Goal: Information Seeking & Learning: Learn about a topic

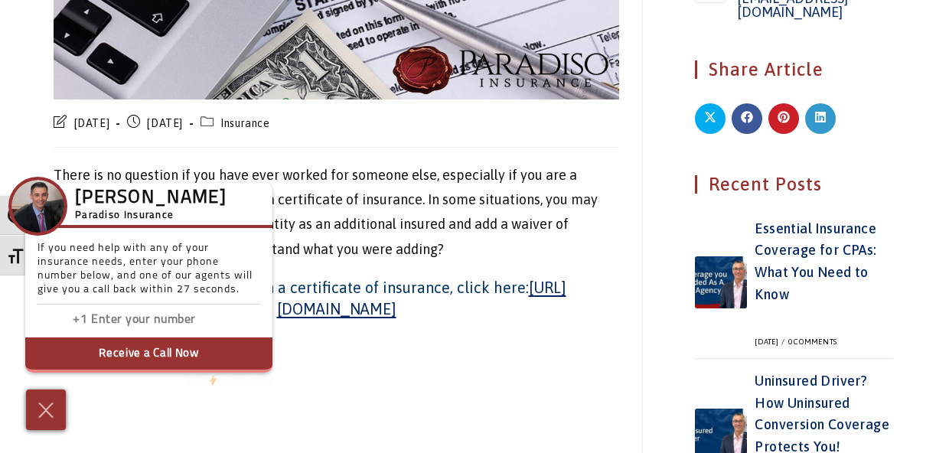
click at [393, 217] on p "There is no question if you have ever worked for someone else, especially if yo…" at bounding box center [336, 212] width 565 height 99
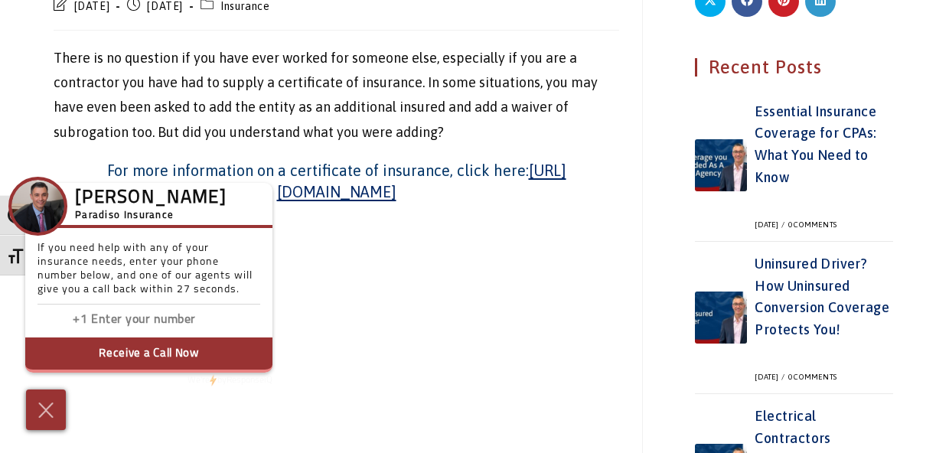
scroll to position [849, 0]
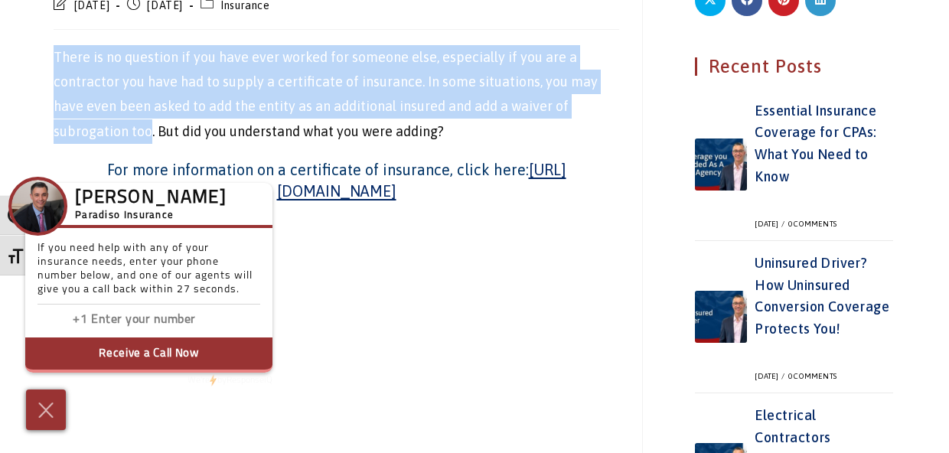
drag, startPoint x: 75, startPoint y: 108, endPoint x: 55, endPoint y: 34, distance: 76.1
click at [55, 45] on p "There is no question if you have ever worked for someone else, especially if yo…" at bounding box center [336, 94] width 565 height 99
copy p "There is no question if you have ever worked for someone else, especially if yo…"
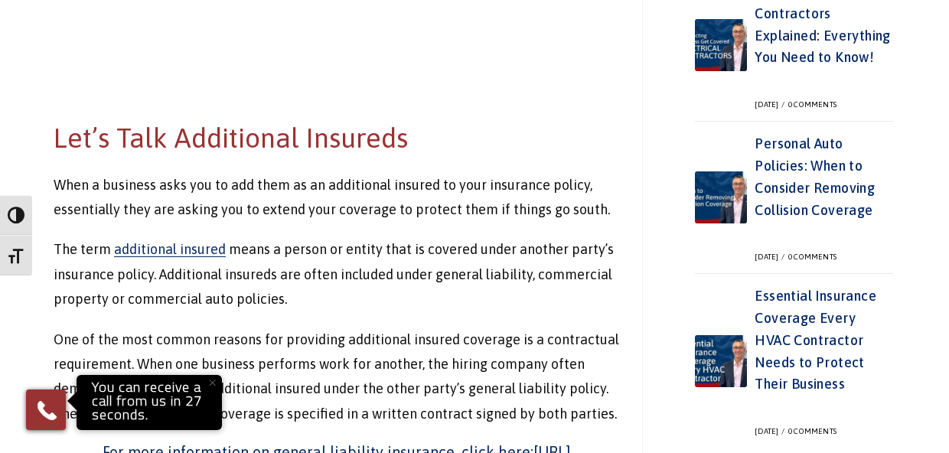
scroll to position [1273, 0]
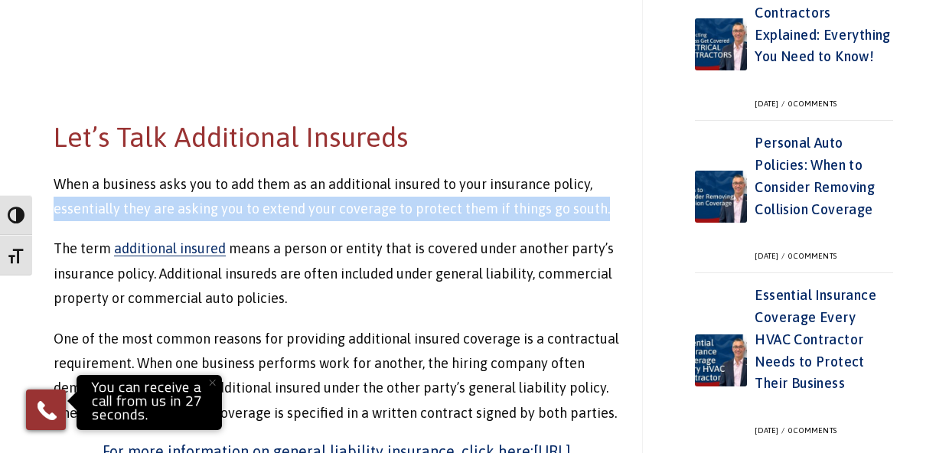
drag, startPoint x: 597, startPoint y: 164, endPoint x: 55, endPoint y: 155, distance: 541.8
click at [55, 172] on p "When a business asks you to add them as an additional insured to your insurance…" at bounding box center [336, 197] width 565 height 50
copy p "essentially they are asking you to extend your coverage to protect them if thin…"
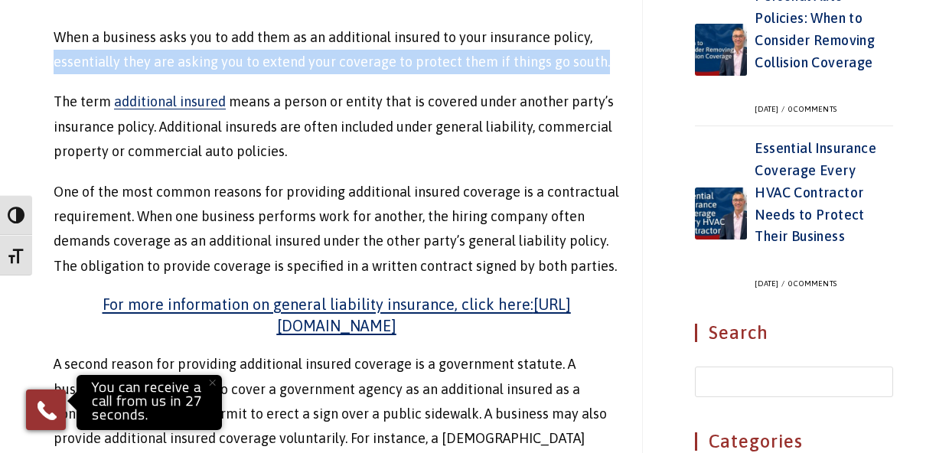
scroll to position [1422, 0]
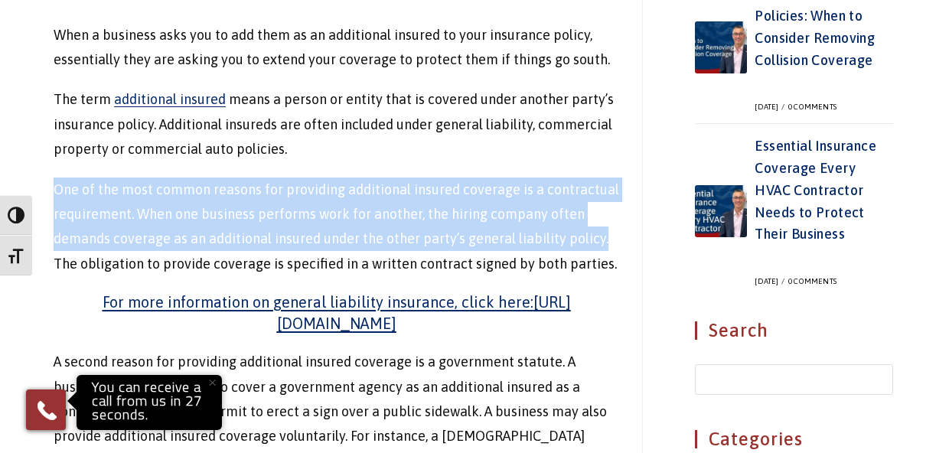
drag, startPoint x: 603, startPoint y: 194, endPoint x: 54, endPoint y: 144, distance: 550.9
click at [54, 178] on p "One of the most common reasons for providing additional insured coverage is a c…" at bounding box center [336, 227] width 565 height 99
copy p "One of the most common reasons for providing additional insured coverage is a c…"
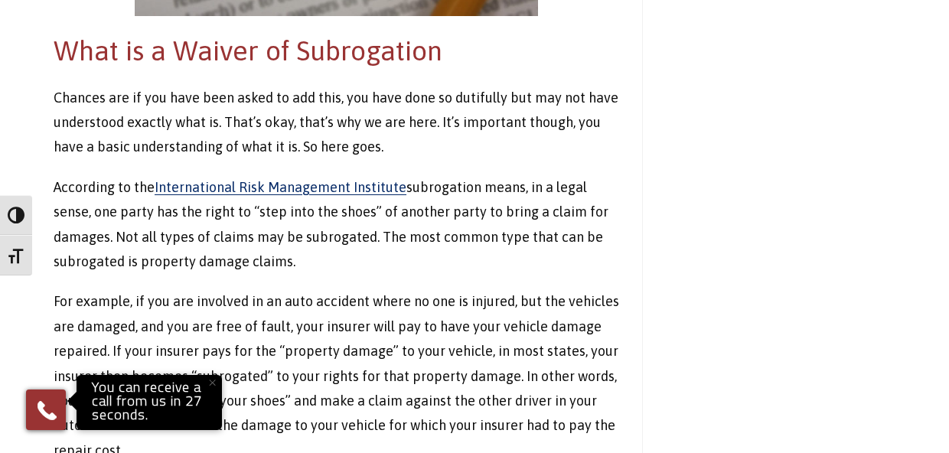
scroll to position [2200, 0]
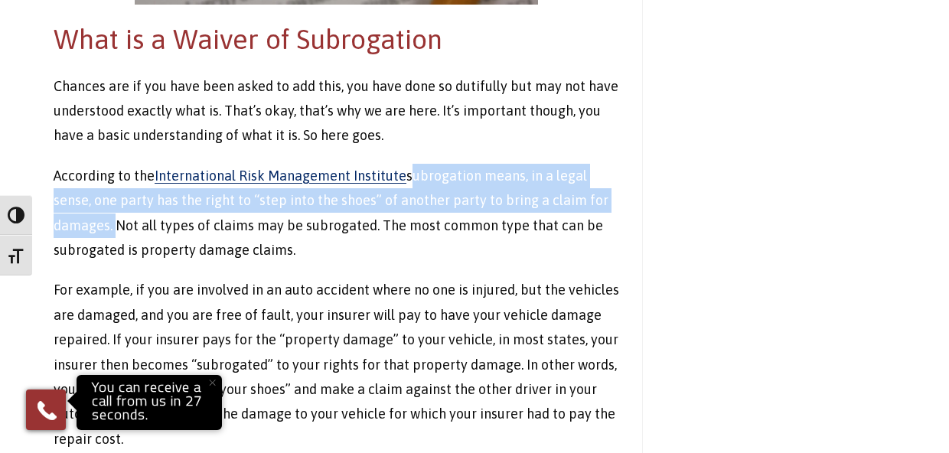
drag, startPoint x: 404, startPoint y: 102, endPoint x: 112, endPoint y: 151, distance: 296.5
click at [112, 164] on p "According to the International Risk Management Institute subrogation means, in …" at bounding box center [336, 213] width 565 height 99
copy p "subrogation means, in a legal sense, one party has the right to “step into the …"
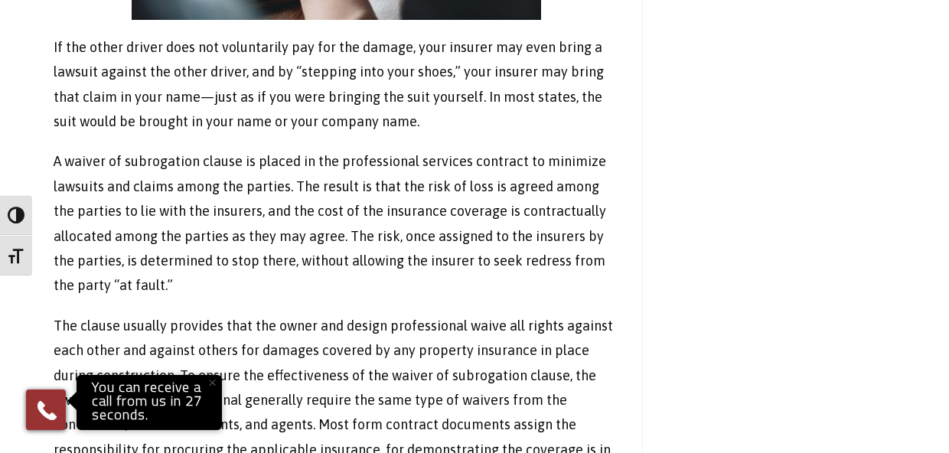
scroll to position [2878, 0]
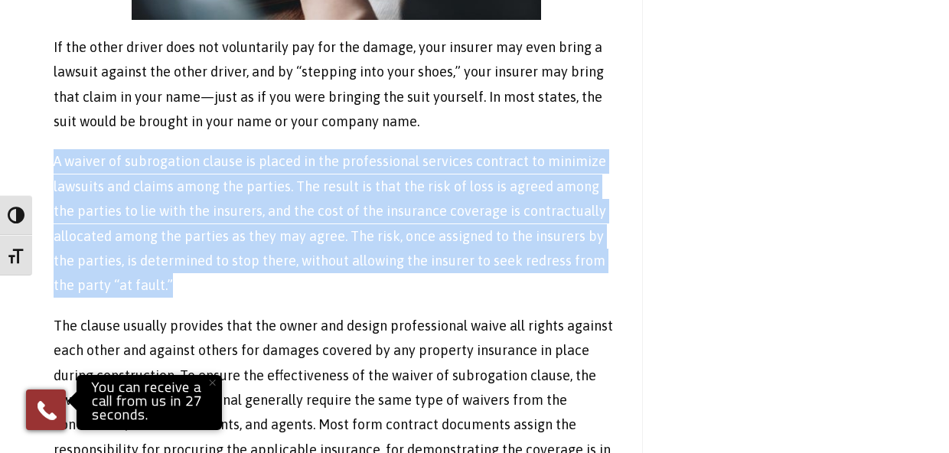
drag, startPoint x: 151, startPoint y: 205, endPoint x: 54, endPoint y: 79, distance: 159.3
click at [54, 149] on p "A waiver of subrogation clause is placed in the professional services contract …" at bounding box center [336, 223] width 565 height 148
copy p "A waiver of subrogation clause is placed in the professional services contract …"
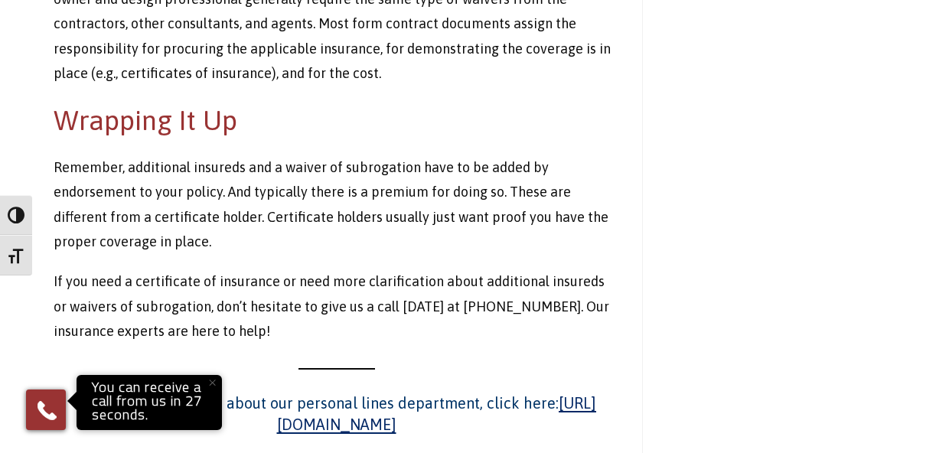
scroll to position [3279, 0]
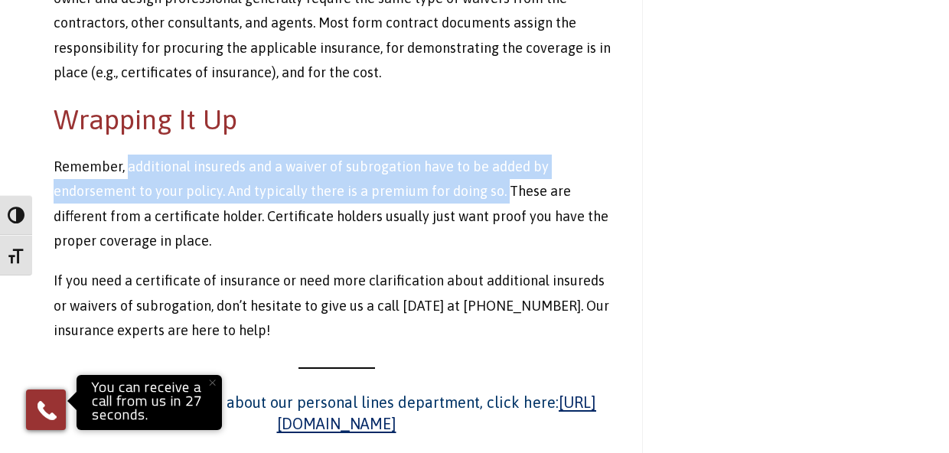
drag, startPoint x: 502, startPoint y: 108, endPoint x: 125, endPoint y: 86, distance: 377.8
click at [125, 155] on p "Remember, additional insureds and a waiver of subrogation have to be added by e…" at bounding box center [336, 204] width 565 height 99
copy p "additional insureds and a waiver of subrogation have to be added by endorsement…"
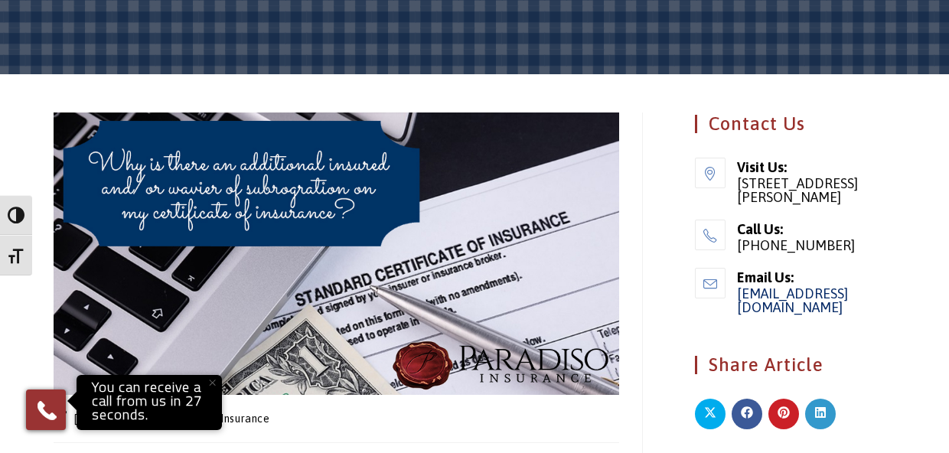
scroll to position [435, 0]
